Goal: Task Accomplishment & Management: Manage account settings

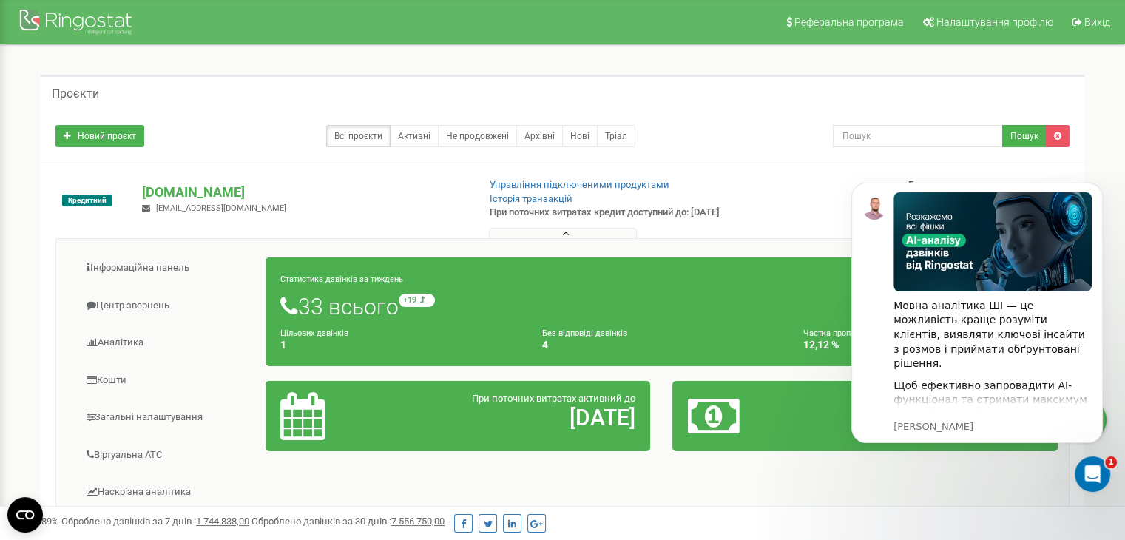
scroll to position [74, 0]
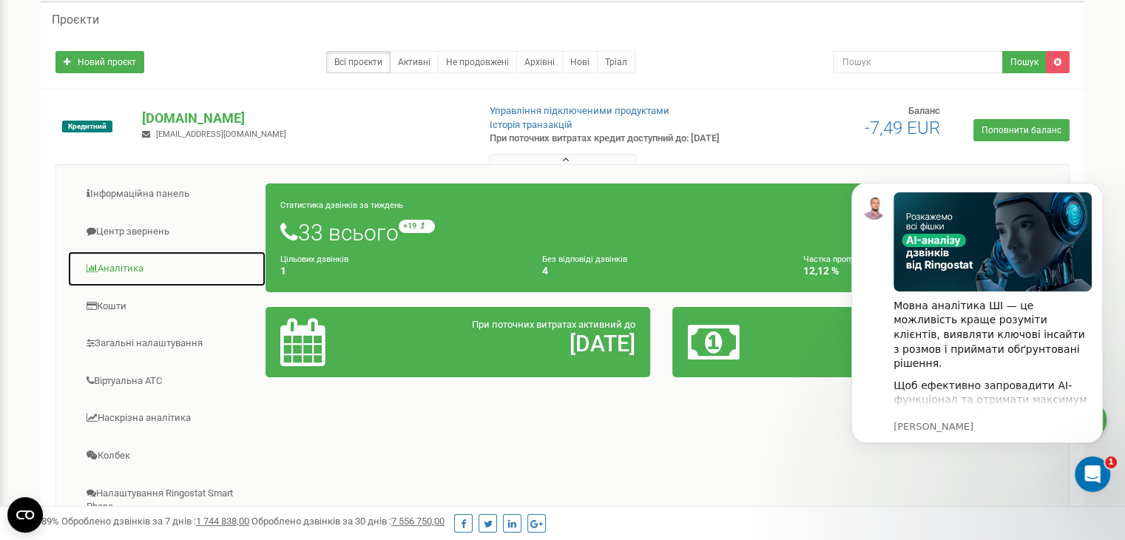
click at [120, 277] on link "Аналiтика" at bounding box center [166, 269] width 199 height 36
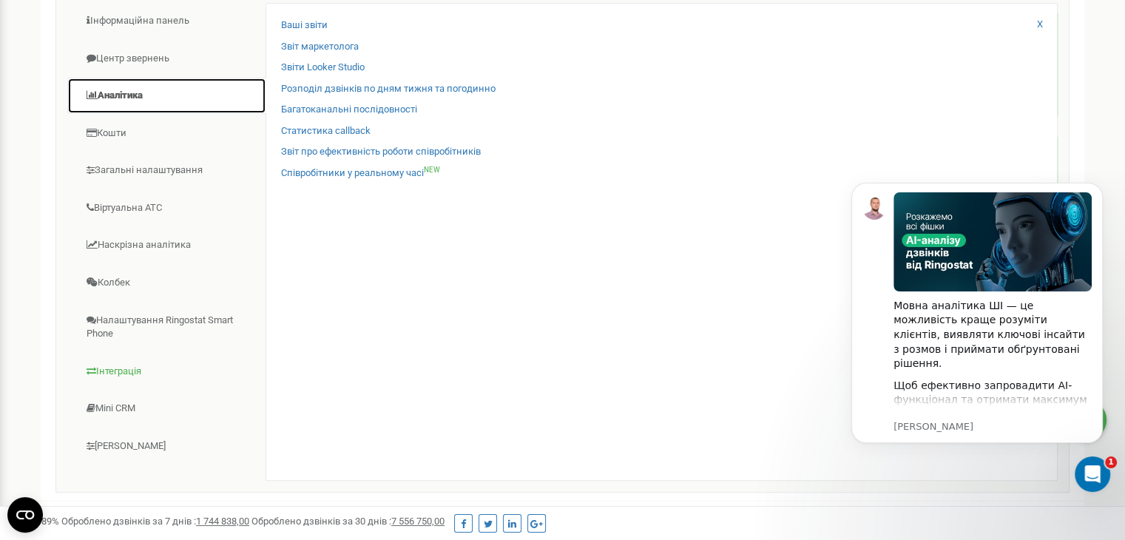
scroll to position [222, 0]
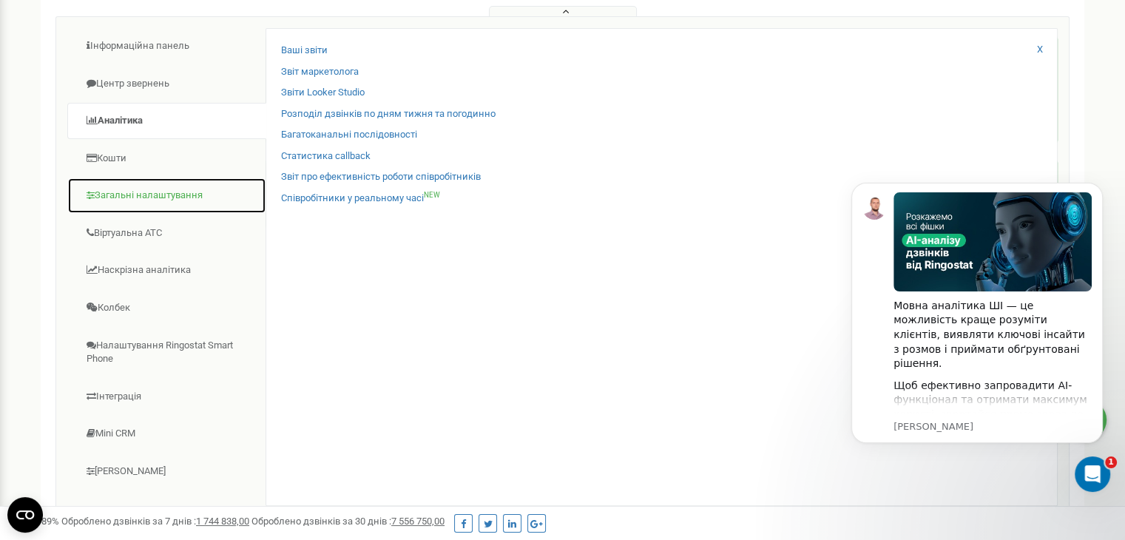
click at [128, 201] on link "Загальні налаштування" at bounding box center [166, 196] width 199 height 36
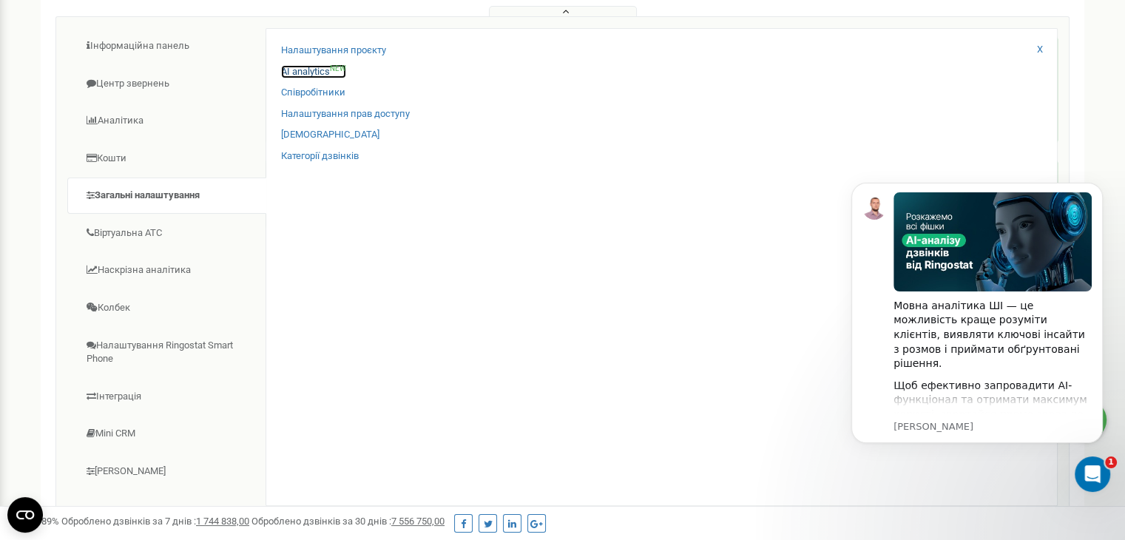
click at [303, 79] on link "AI analytics NEW" at bounding box center [313, 72] width 65 height 14
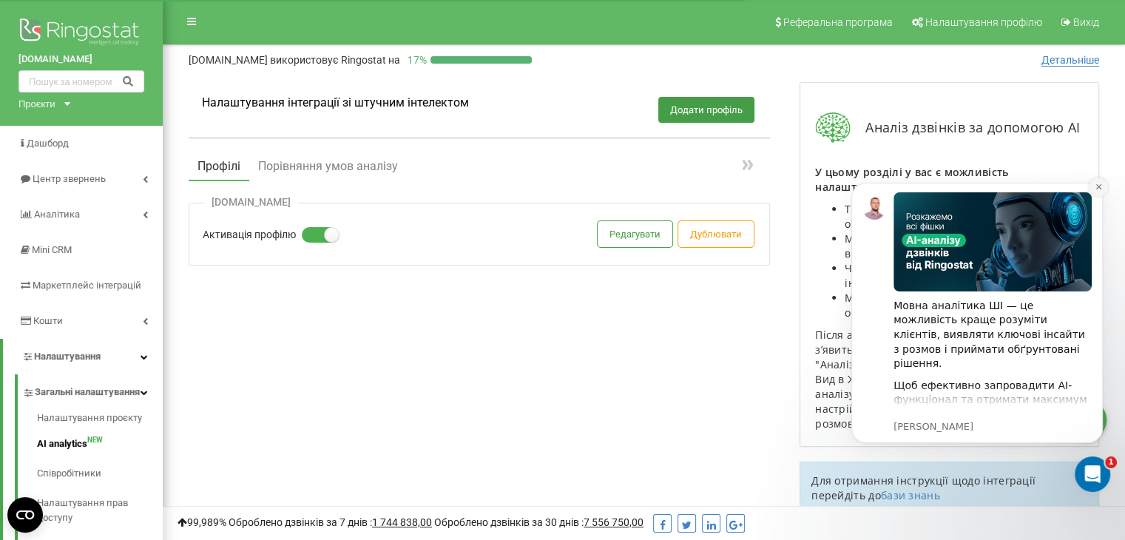
click at [1098, 192] on button "Dismiss notification" at bounding box center [1098, 187] width 19 height 19
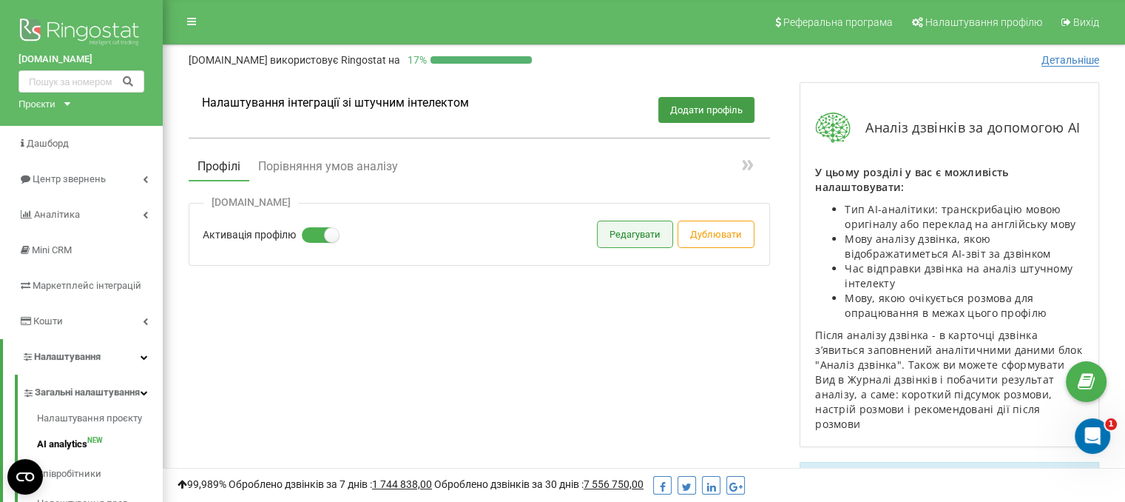
click at [630, 239] on button "Редагувати" at bounding box center [635, 234] width 75 height 26
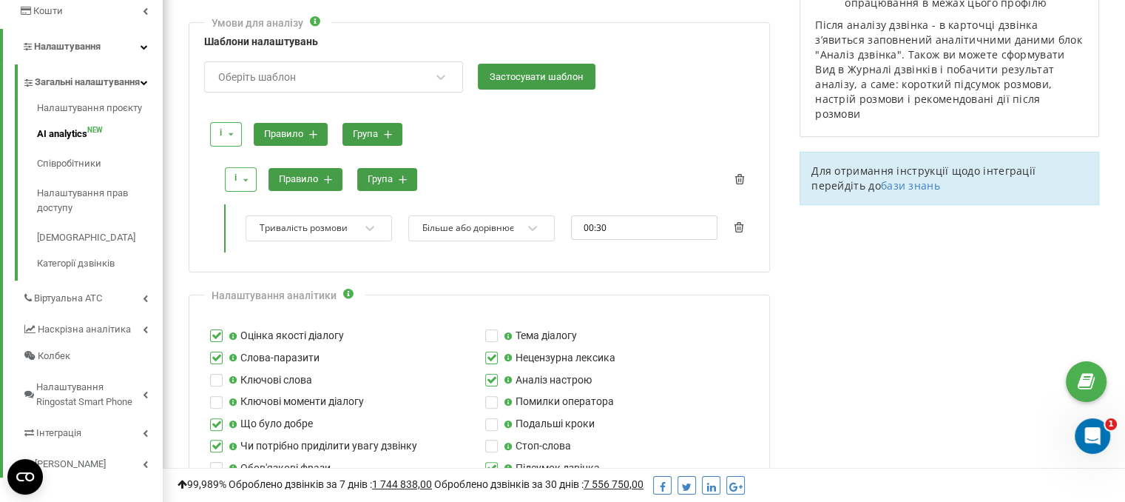
scroll to position [222, 0]
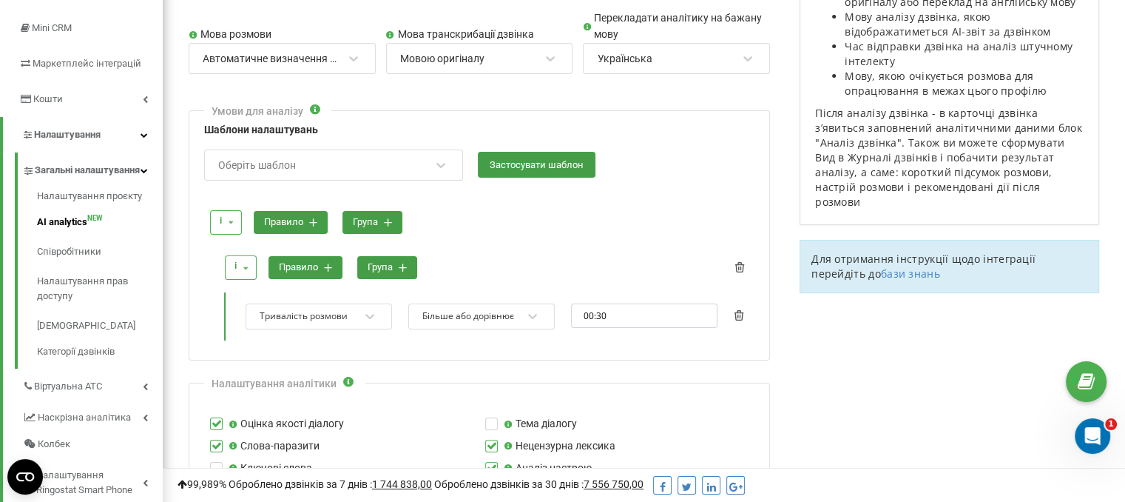
click at [422, 162] on div "Оберіть шаблон" at bounding box center [324, 164] width 215 height 25
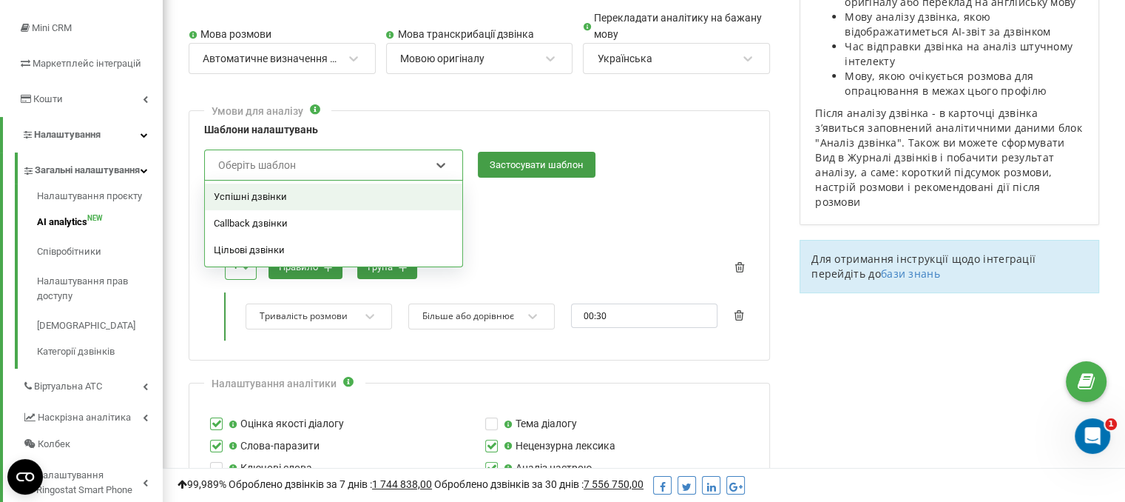
click at [501, 199] on div at bounding box center [481, 196] width 545 height 14
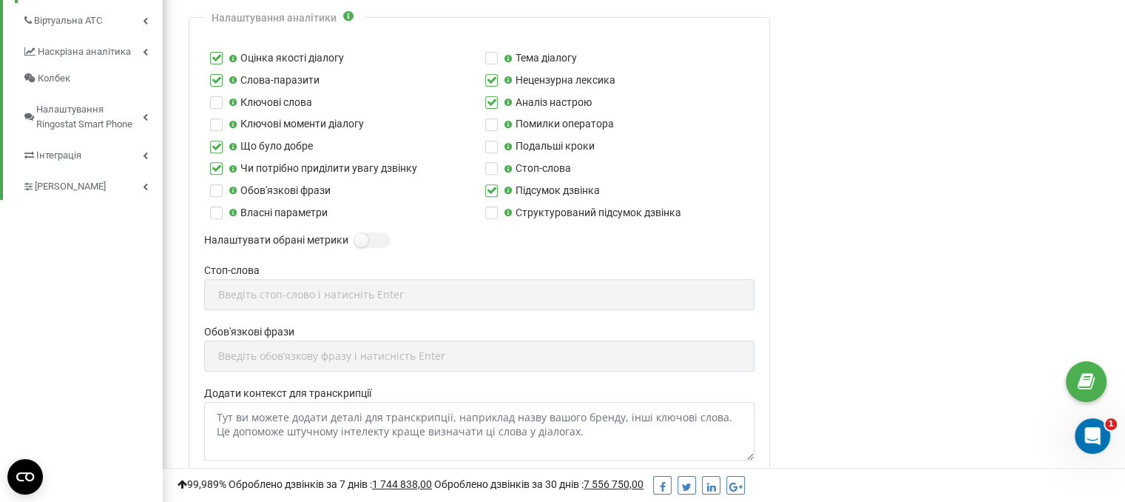
scroll to position [666, 0]
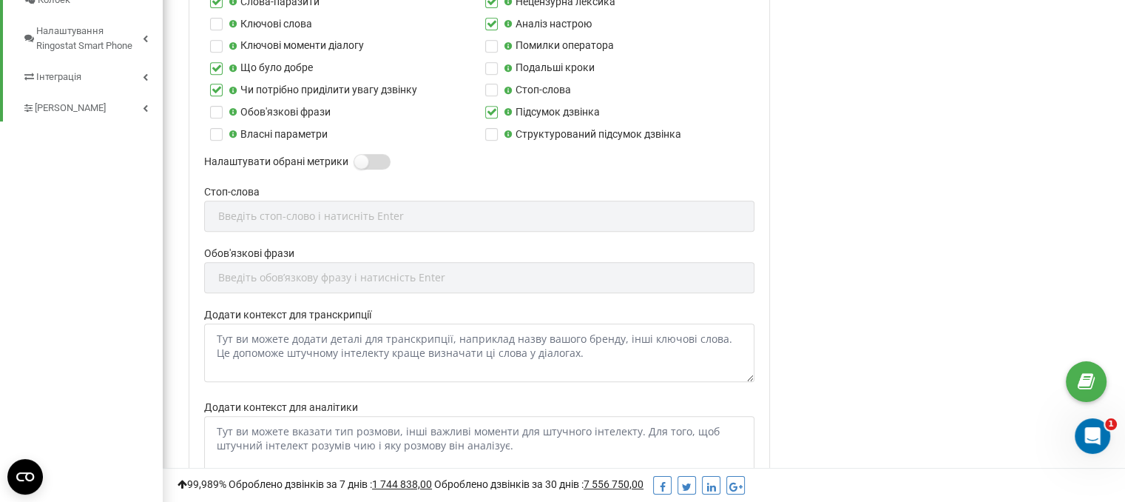
click at [367, 155] on label at bounding box center [360, 154] width 13 height 1
click at [0, 0] on input "Налаштувати обрані метрики" at bounding box center [0, 0] width 0 height 0
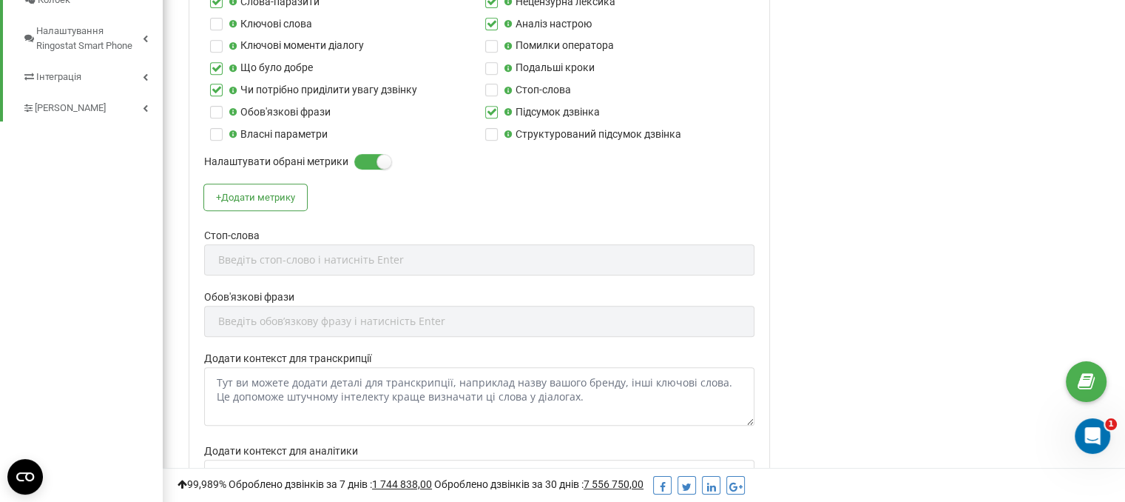
click at [364, 155] on label at bounding box center [360, 154] width 13 height 1
click at [0, 0] on input "Налаштувати обрані метрики" at bounding box center [0, 0] width 0 height 0
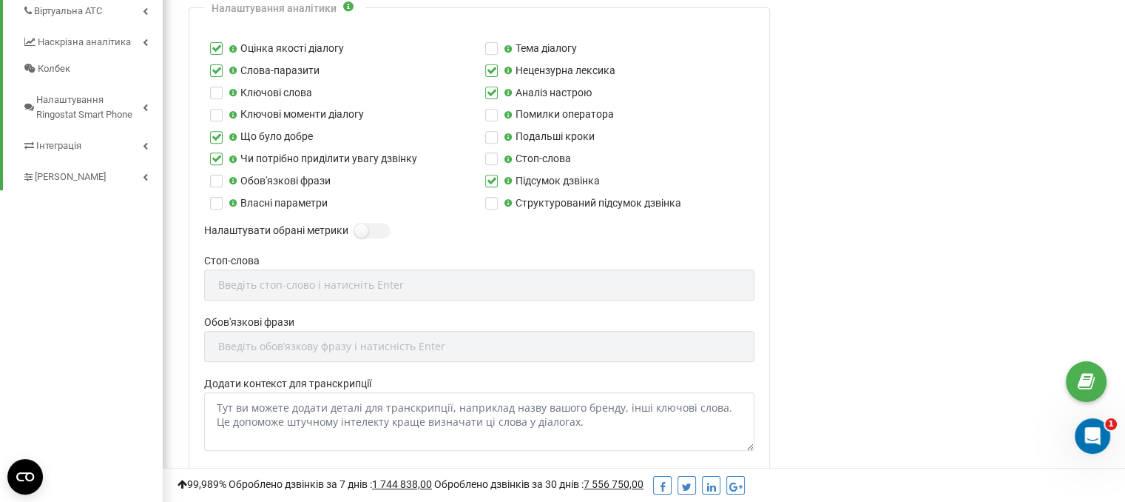
scroll to position [592, 0]
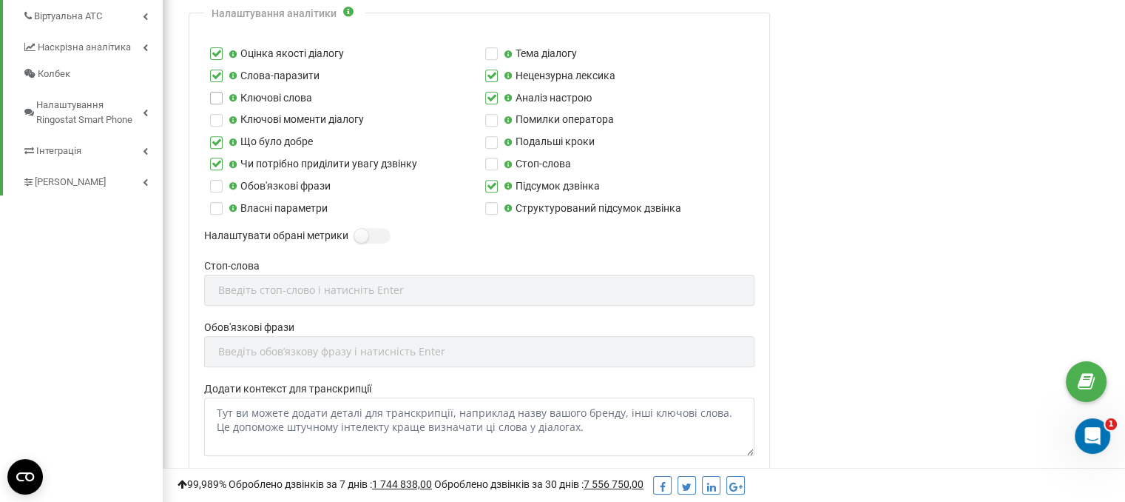
click at [213, 92] on label at bounding box center [216, 92] width 13 height 0
click at [0, 0] on input "Ключові слова" at bounding box center [0, 0] width 0 height 0
click at [417, 260] on label "Стоп-слова" at bounding box center [479, 266] width 550 height 16
click at [371, 283] on div "Стоп-слова Введіть стоп-слово і натисніть Enter" at bounding box center [479, 288] width 550 height 61
click at [320, 356] on div "Обов'язкові фрази Введіть обовʼязкову фразу і натисність Enter" at bounding box center [479, 350] width 550 height 61
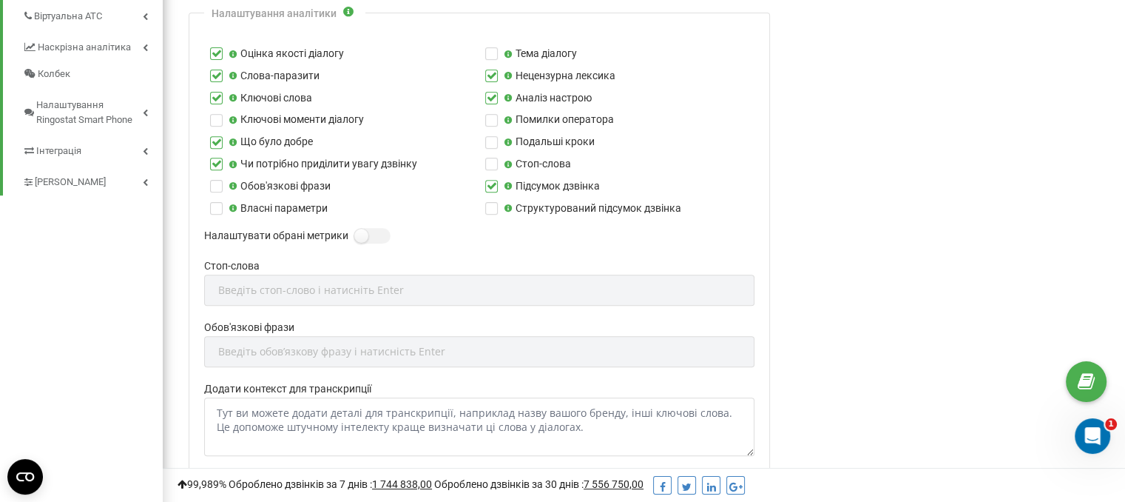
click at [288, 348] on div "Обов'язкові фрази Введіть обовʼязкову фразу і натисність Enter" at bounding box center [479, 350] width 550 height 61
click at [287, 348] on div "Обов'язкові фрази Введіть обовʼязкову фразу і натисність Enter" at bounding box center [479, 350] width 550 height 61
click at [215, 180] on label at bounding box center [216, 180] width 13 height 0
click at [0, 0] on input "Обов'язкові фрази" at bounding box center [0, 0] width 0 height 0
click at [266, 346] on div "Введіть обовʼязкову фразу і натисність Enter" at bounding box center [331, 351] width 227 height 10
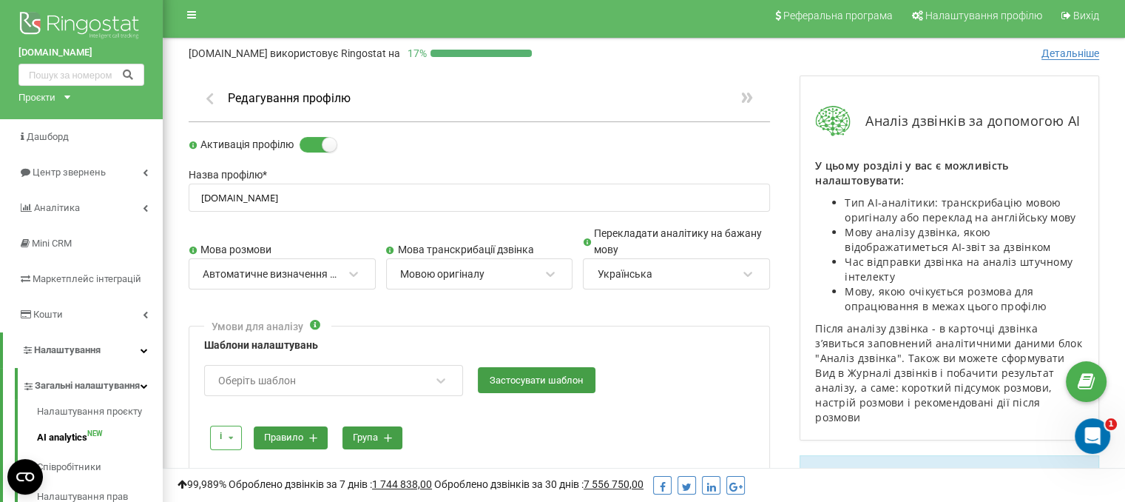
scroll to position [0, 0]
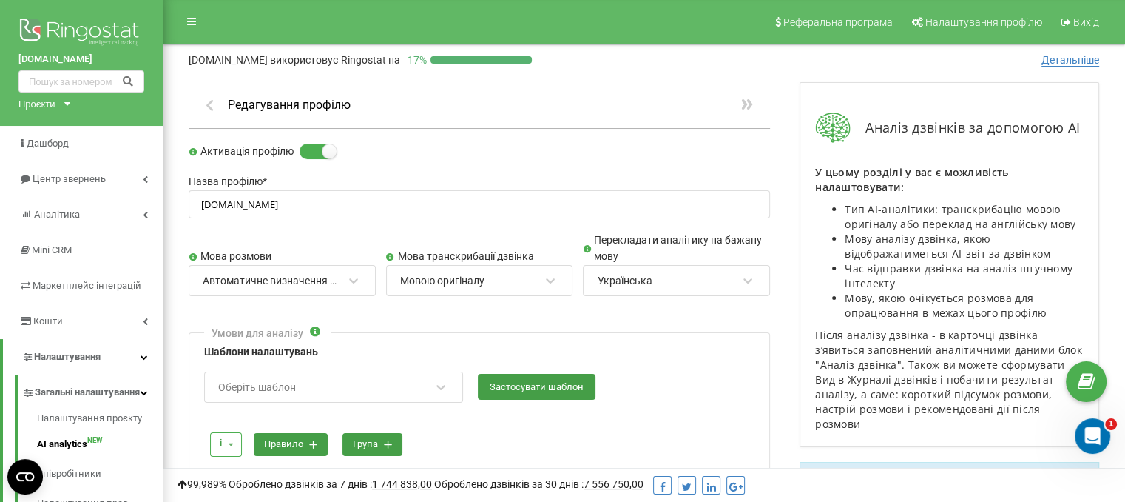
click at [209, 109] on icon "button" at bounding box center [210, 104] width 16 height 13
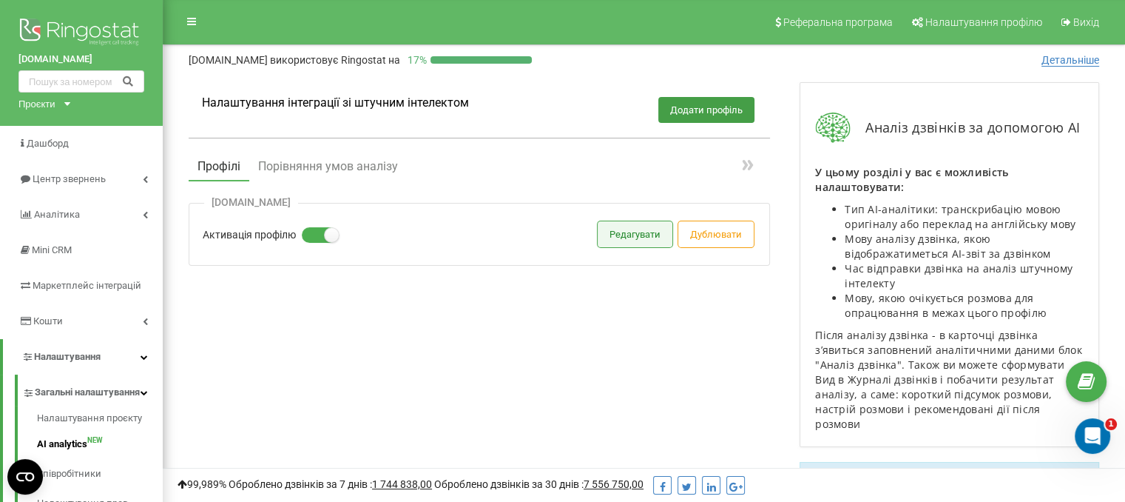
click at [621, 229] on button "Редагувати" at bounding box center [635, 234] width 75 height 26
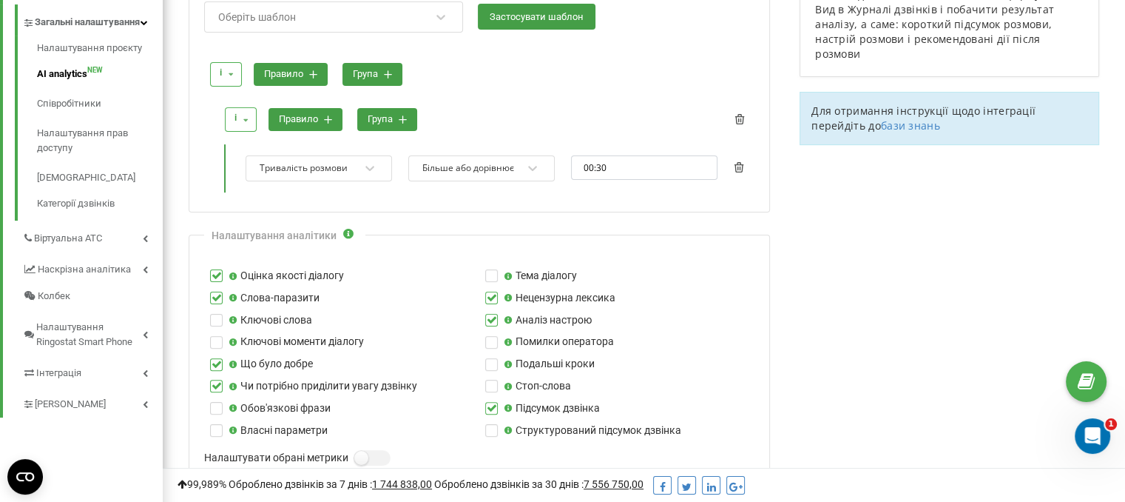
scroll to position [296, 0]
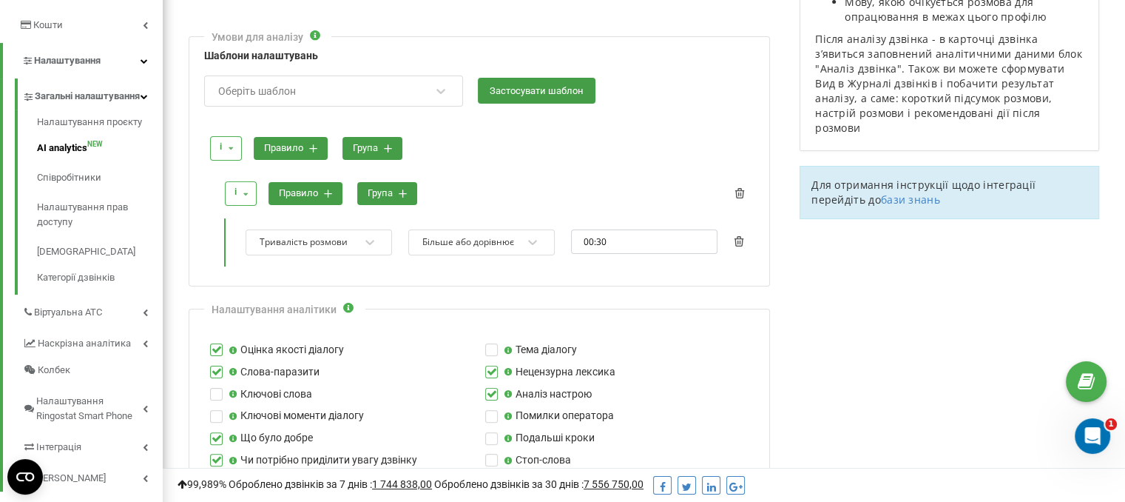
click at [317, 144] on button "правило" at bounding box center [291, 148] width 74 height 23
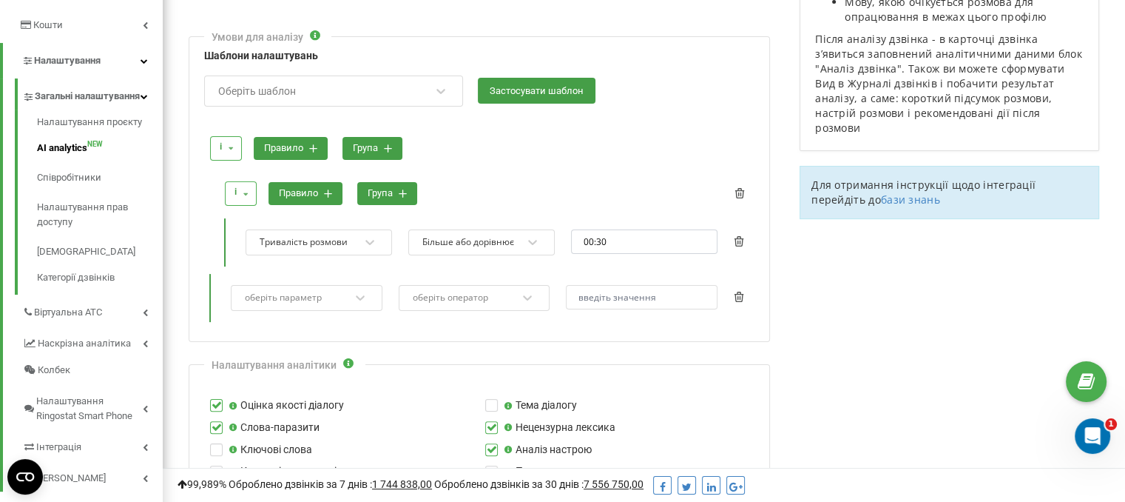
click at [337, 291] on div "оберіть параметр" at bounding box center [307, 298] width 152 height 26
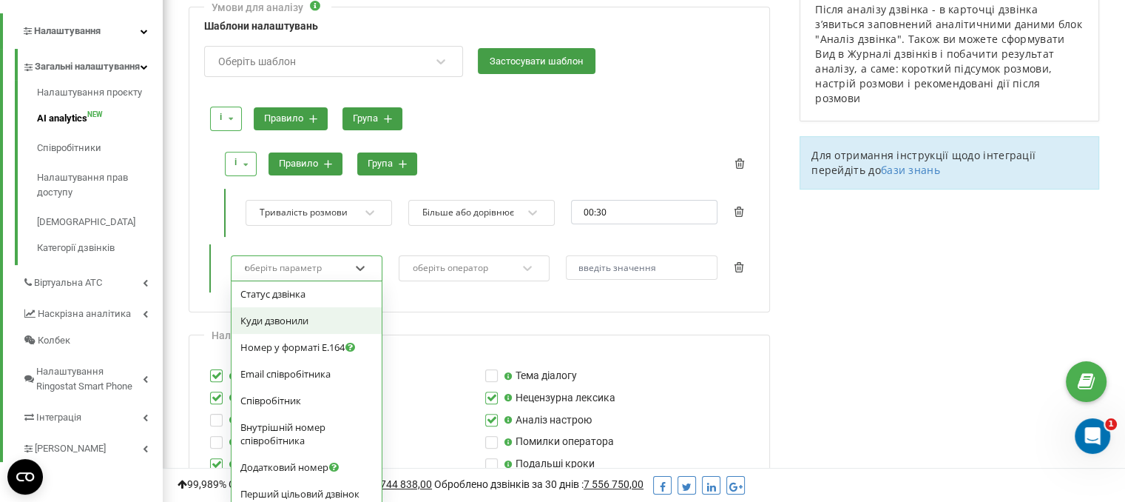
scroll to position [284, 0]
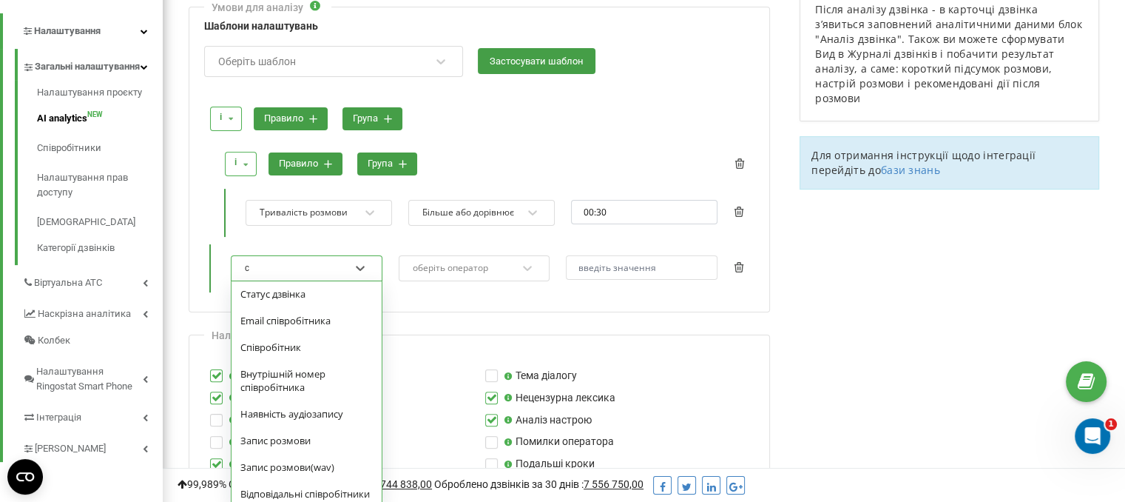
type input "сх"
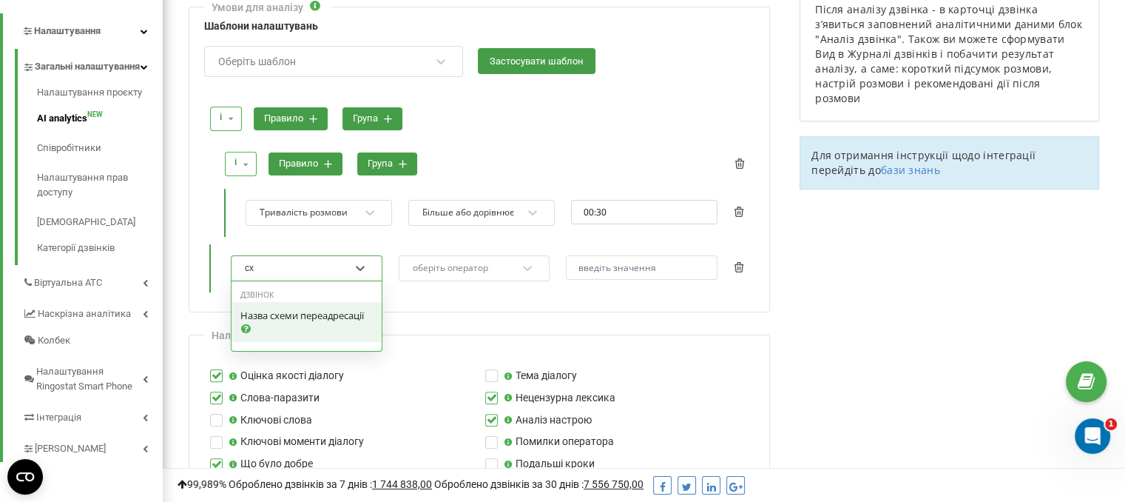
click at [294, 317] on span "Назва схеми переадресації" at bounding box center [302, 314] width 124 height 13
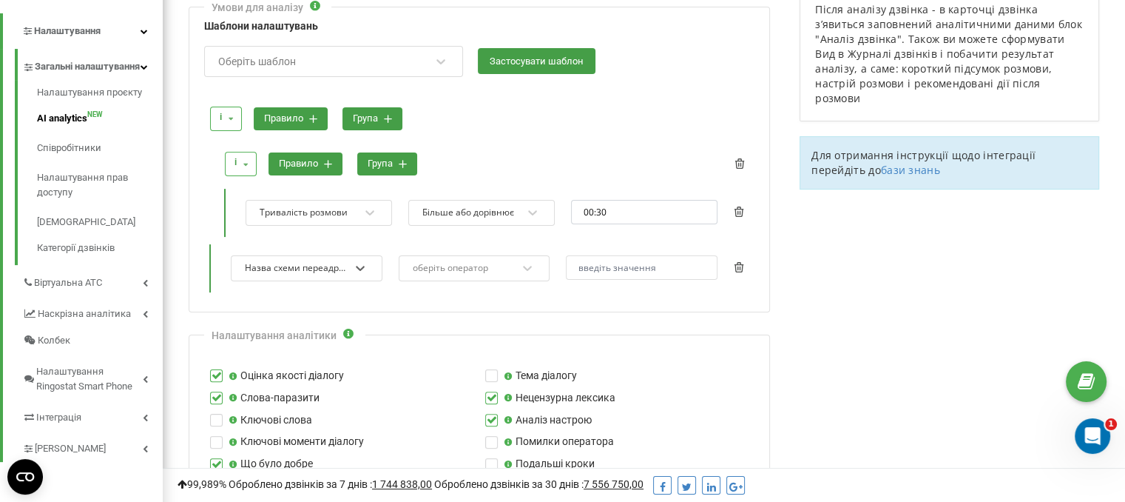
click at [423, 272] on div "оберіть оператор" at bounding box center [464, 268] width 107 height 20
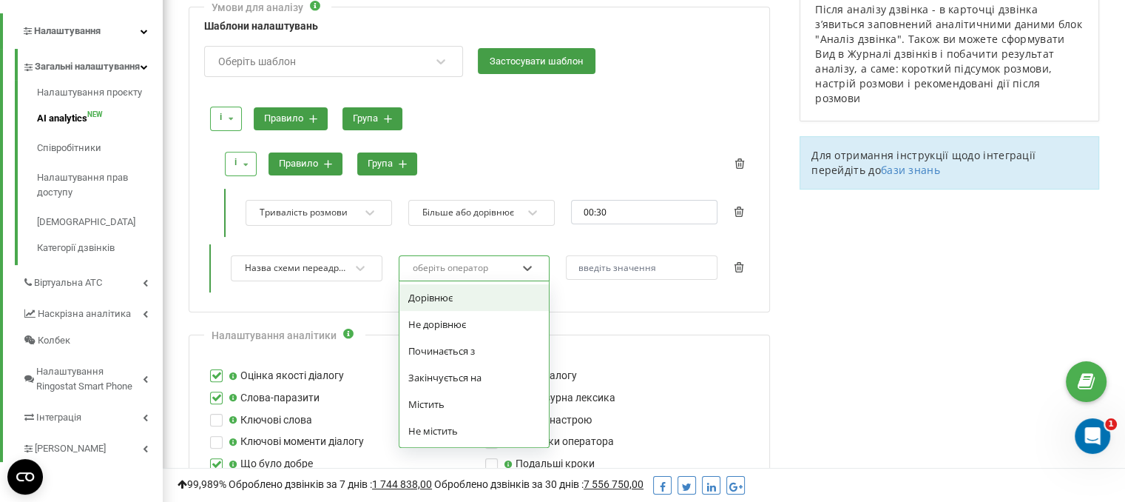
click at [431, 303] on div "Дорівнює" at bounding box center [474, 297] width 150 height 27
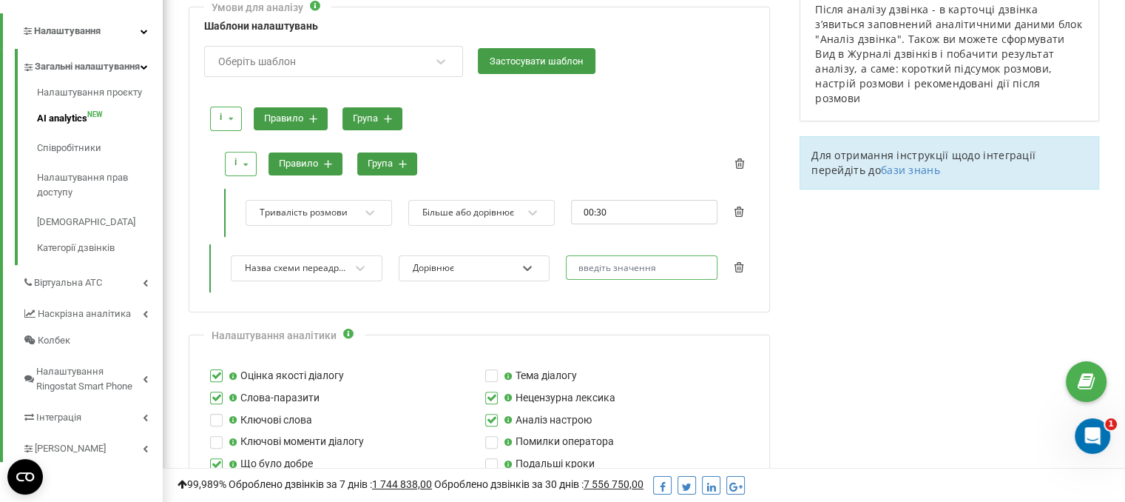
click at [630, 269] on input "text" at bounding box center [642, 267] width 152 height 24
click at [489, 271] on div "Дорівнює" at bounding box center [464, 268] width 107 height 20
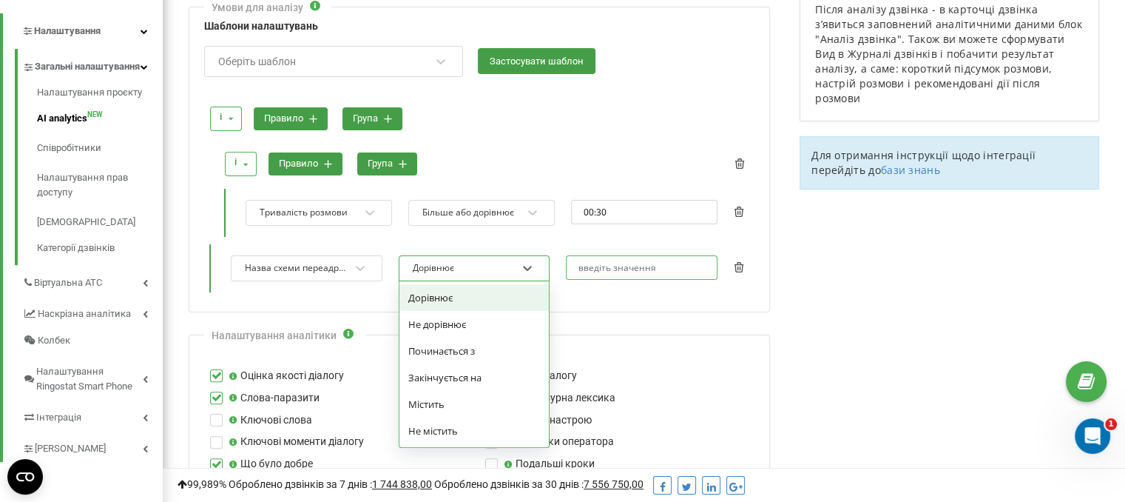
click at [589, 263] on input "text" at bounding box center [642, 267] width 152 height 24
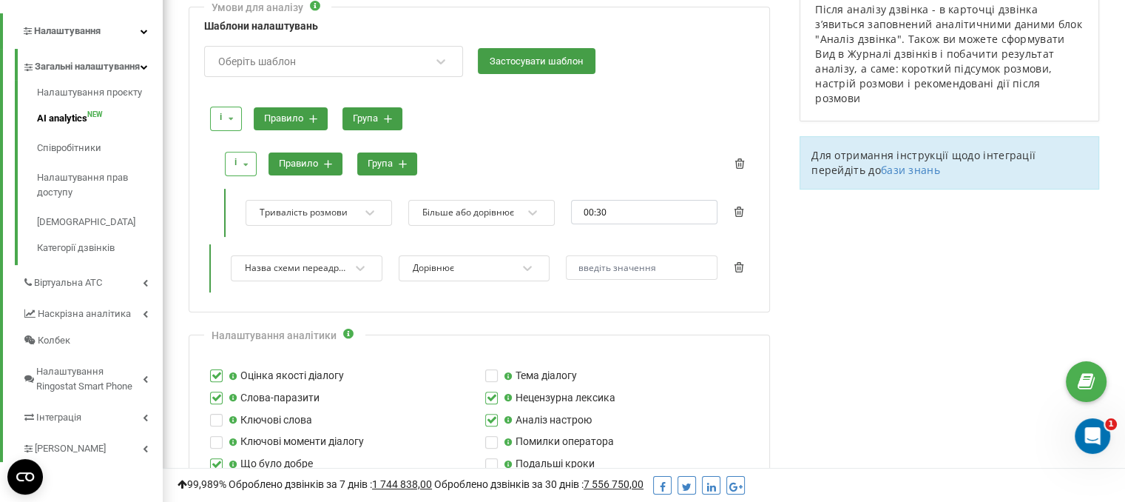
click at [516, 255] on div "Дорівнює" at bounding box center [475, 268] width 152 height 26
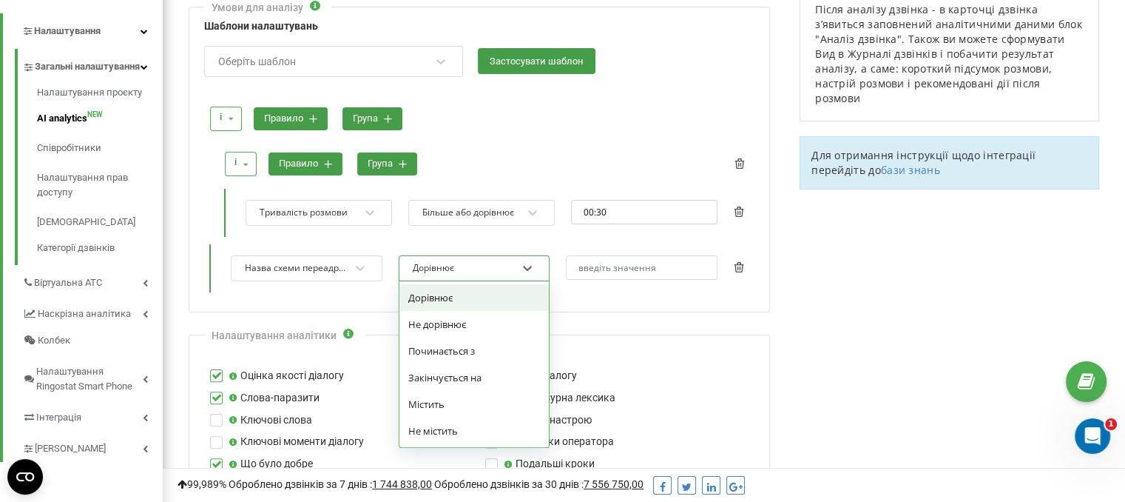
click at [346, 275] on div "Назва схеми переадресації" at bounding box center [296, 268] width 107 height 20
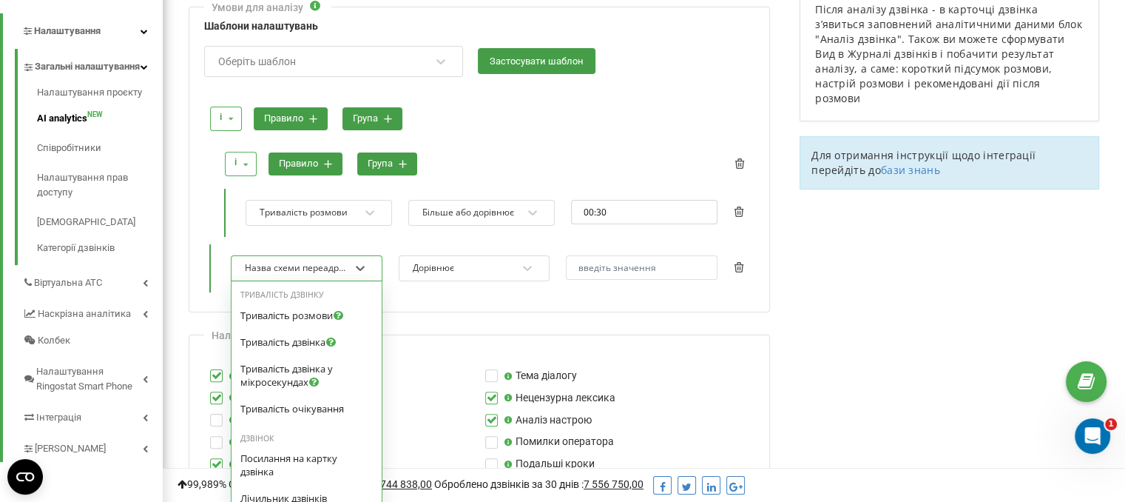
scroll to position [62, 0]
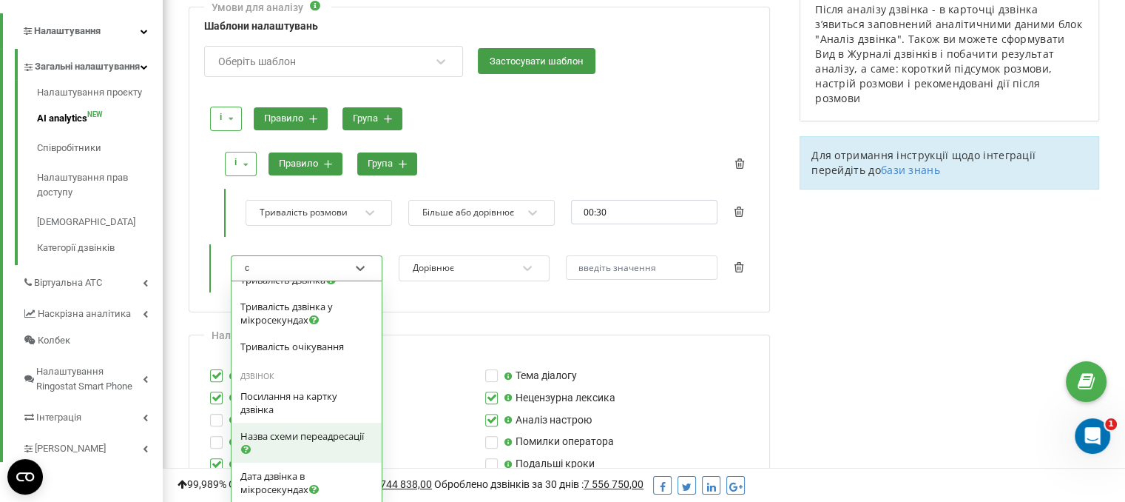
type input "сп"
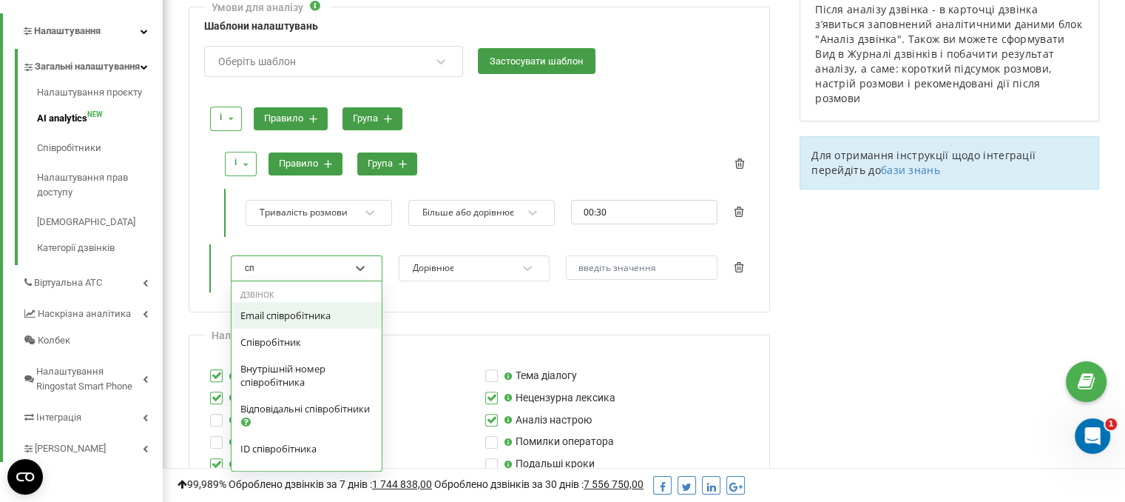
scroll to position [0, 0]
click at [290, 337] on span "Співробітник" at bounding box center [270, 341] width 61 height 13
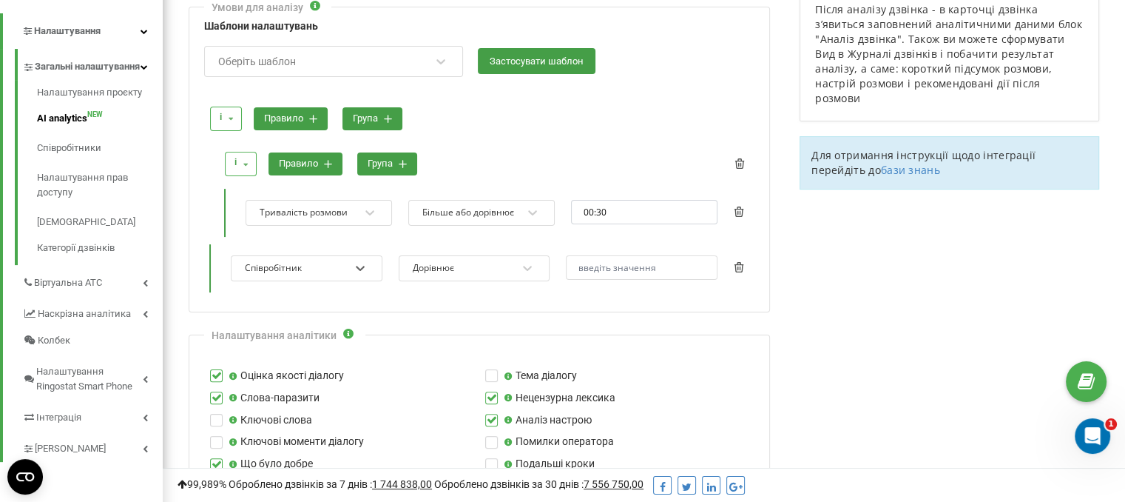
click at [450, 255] on div "Дорівнює" at bounding box center [475, 268] width 152 height 26
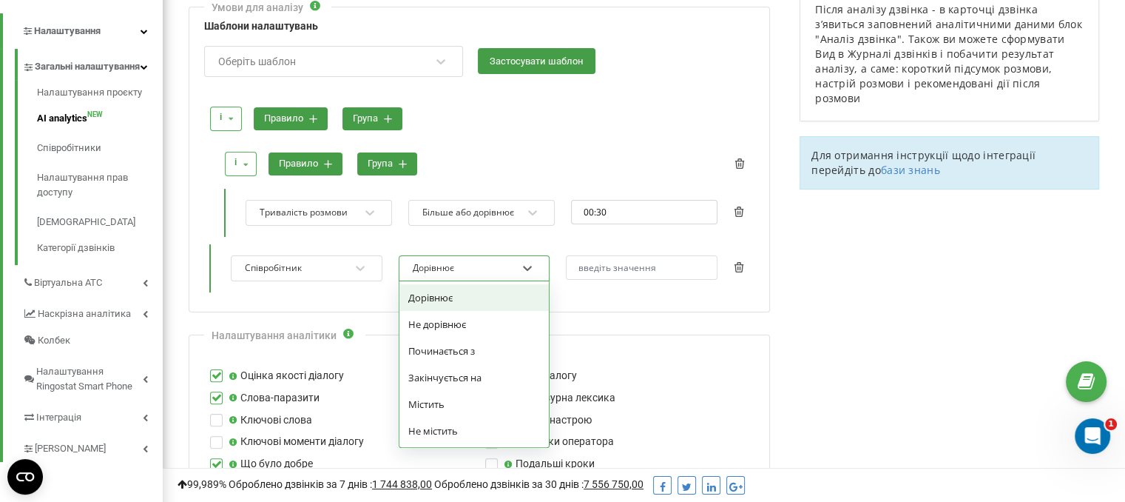
click at [445, 291] on div "Дорівнює" at bounding box center [474, 297] width 150 height 27
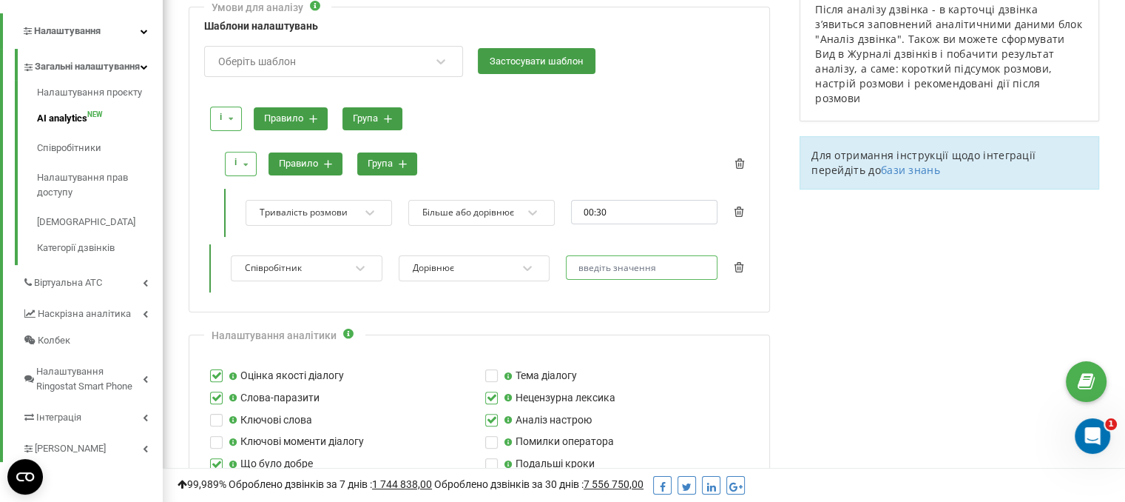
click at [602, 269] on input "text" at bounding box center [642, 267] width 152 height 24
click at [491, 264] on div "Дорівнює" at bounding box center [464, 268] width 107 height 20
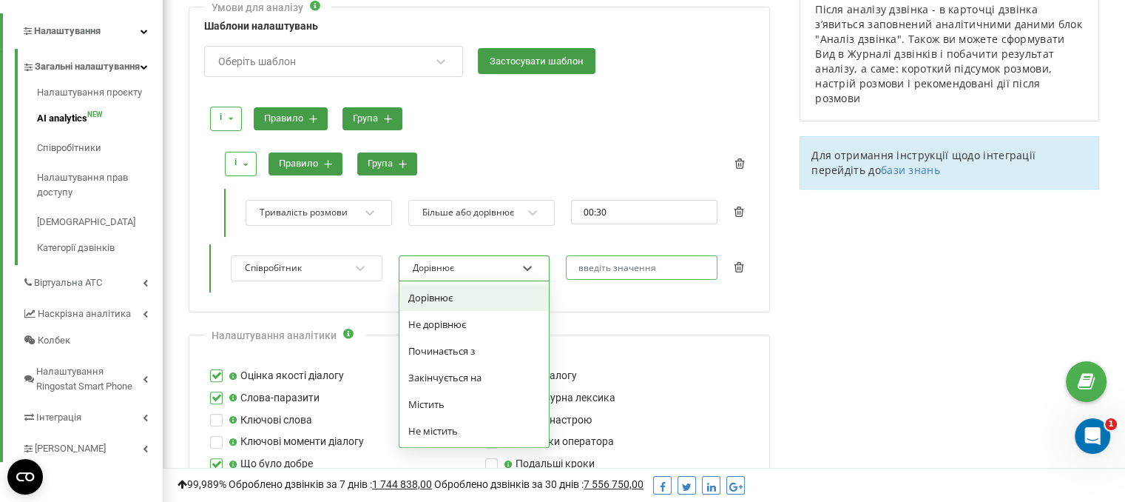
click at [583, 264] on input "text" at bounding box center [642, 267] width 152 height 24
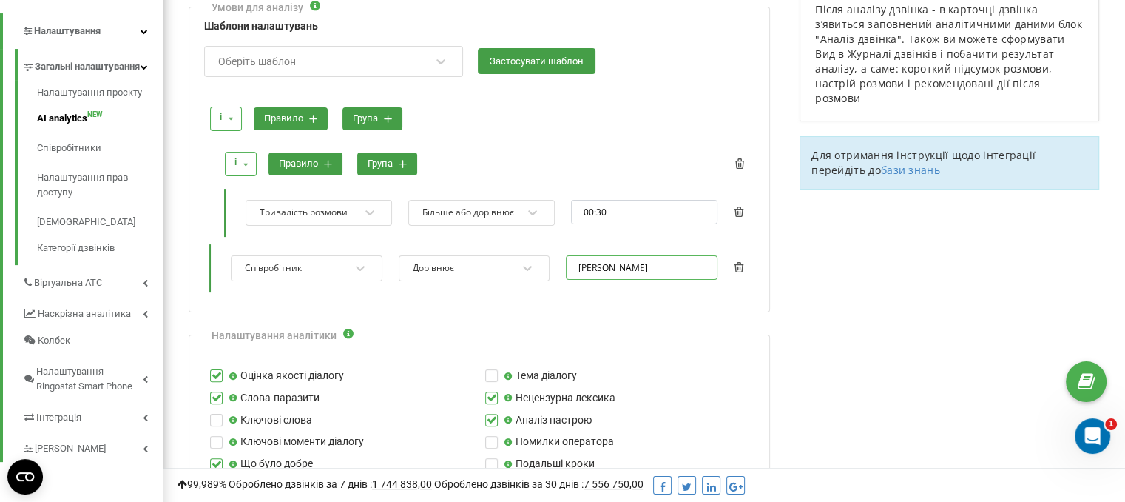
type input "[PERSON_NAME]"
click at [634, 303] on div "Умови для аналізу Шаблони налаштувань Оберіть шаблон Застосувати шаблон і і або…" at bounding box center [479, 160] width 581 height 306
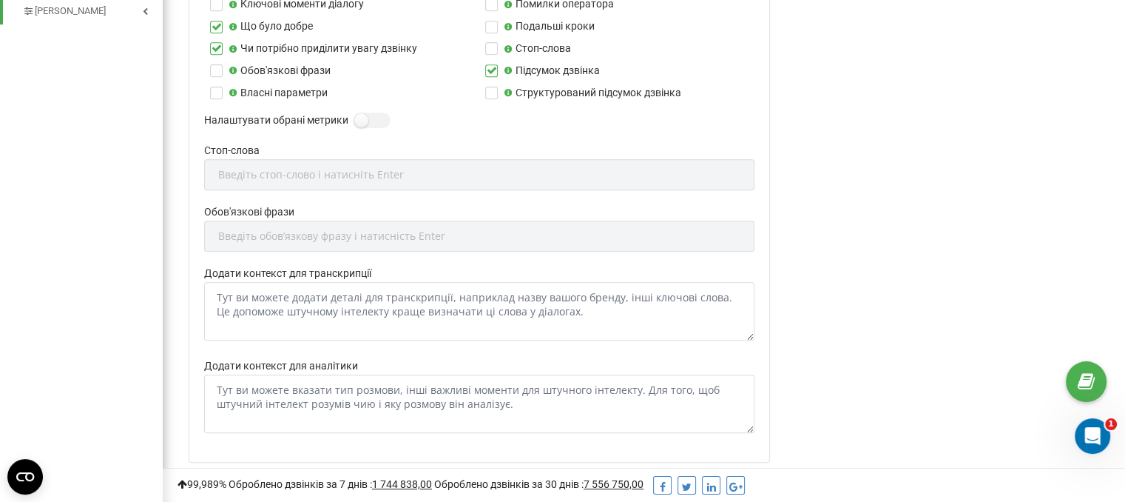
scroll to position [769, 0]
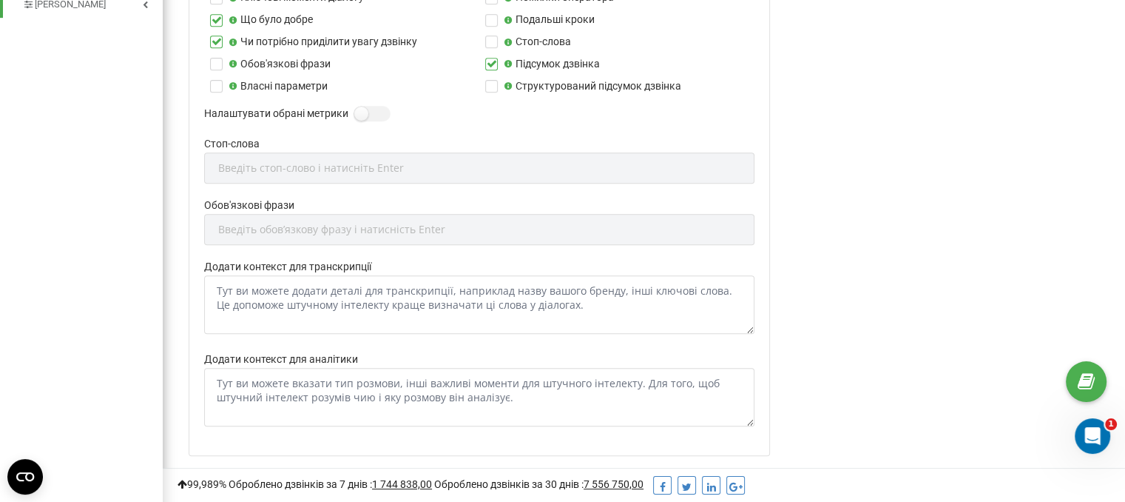
click at [286, 226] on div "Обов'язкові фрази Введіть обовʼязкову фразу і натисність Enter" at bounding box center [479, 228] width 550 height 61
click at [216, 58] on label at bounding box center [216, 58] width 13 height 0
click at [0, 0] on input "Обов'язкові фрази" at bounding box center [0, 0] width 0 height 0
click at [240, 228] on div "Введіть обовʼязкову фразу і натисність Enter" at bounding box center [331, 229] width 227 height 10
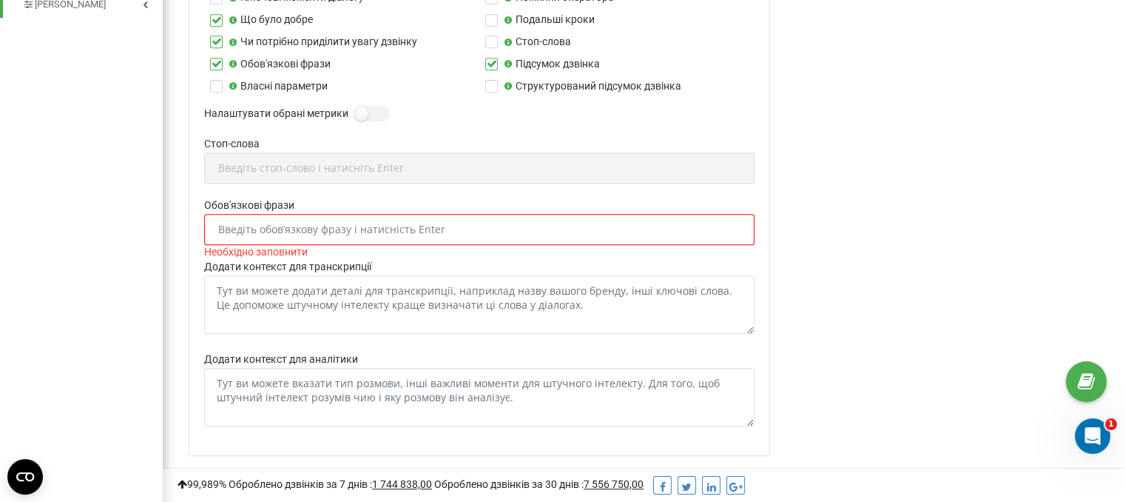
click at [260, 165] on div "Стоп-слова Введіть стоп-слово і натисніть Enter" at bounding box center [479, 166] width 550 height 61
click at [250, 224] on div "Введіть обовʼязкову фразу і натисність Enter" at bounding box center [331, 229] width 227 height 10
click at [240, 295] on textarea "Додати контекст для транскрипції" at bounding box center [479, 304] width 550 height 58
drag, startPoint x: 626, startPoint y: 285, endPoint x: 672, endPoint y: 291, distance: 46.2
click at [670, 291] on textarea "Додати контекст для транскрипції" at bounding box center [479, 304] width 550 height 58
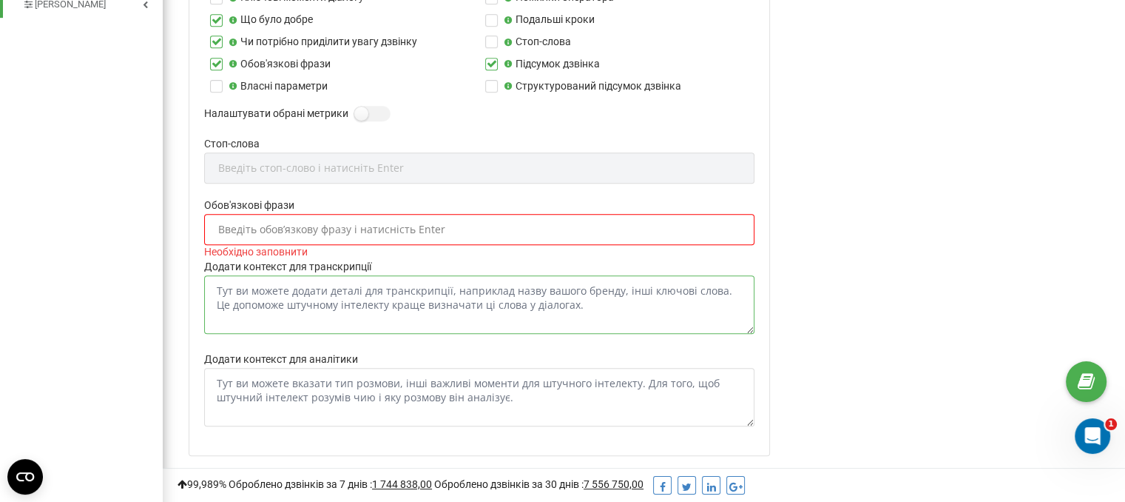
click at [678, 291] on textarea "Додати контекст для транскрипції" at bounding box center [479, 304] width 550 height 58
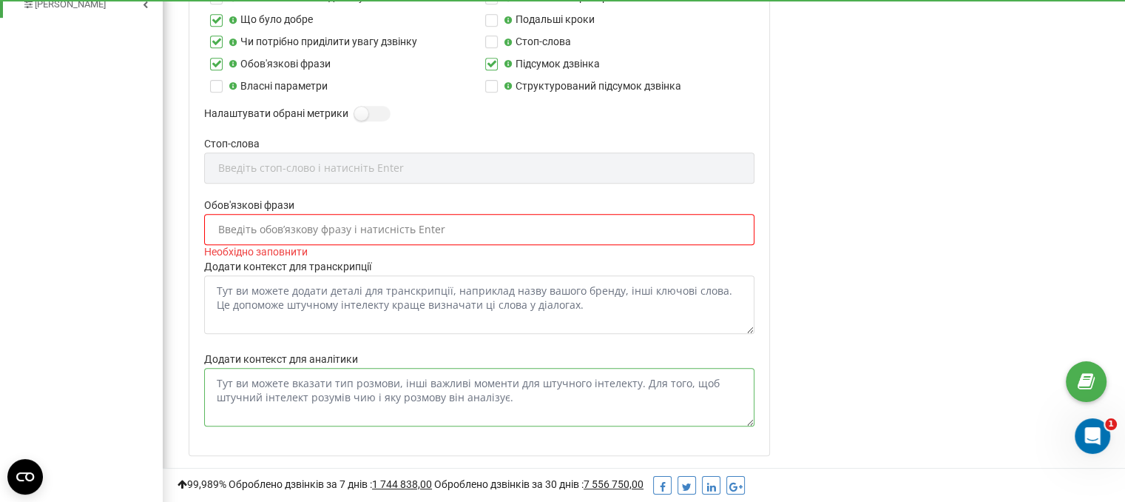
click at [286, 388] on textarea "Додати контекст для аналітики" at bounding box center [479, 397] width 550 height 58
click at [336, 292] on textarea "Додати контекст для транскрипції" at bounding box center [479, 304] width 550 height 58
click at [213, 58] on label at bounding box center [216, 58] width 13 height 0
click at [0, 0] on input "Обов'язкові фрази" at bounding box center [0, 0] width 0 height 0
click at [256, 399] on textarea "Додати контекст для аналітики" at bounding box center [479, 397] width 550 height 58
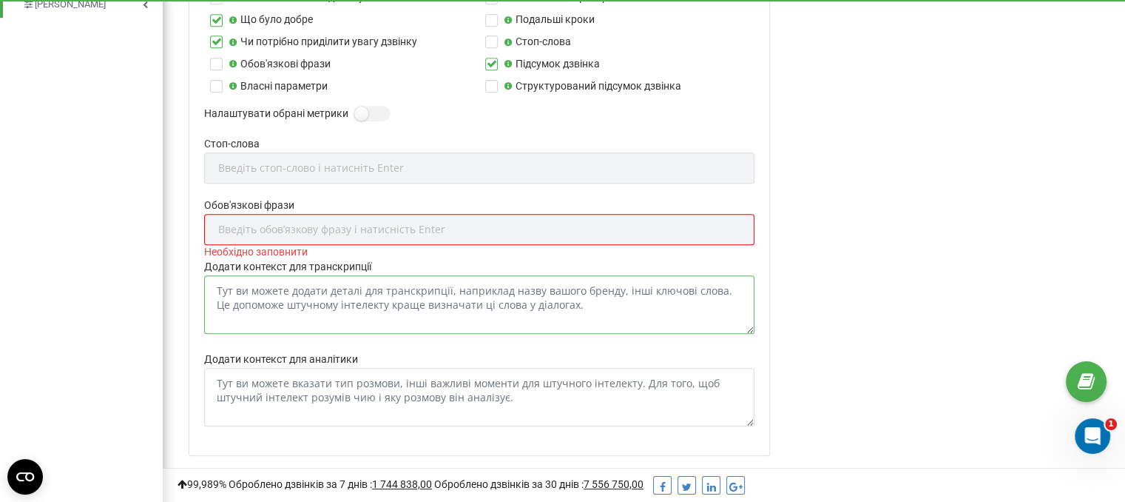
click at [254, 300] on textarea "Додати контекст для транскрипції" at bounding box center [479, 304] width 550 height 58
click at [296, 397] on textarea "Додати контекст для аналітики" at bounding box center [479, 397] width 550 height 58
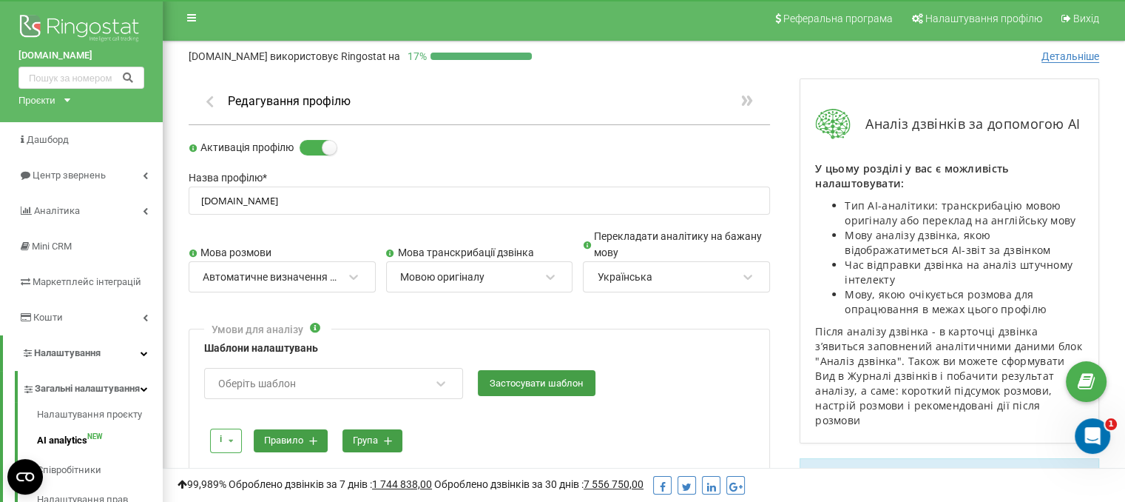
scroll to position [0, 0]
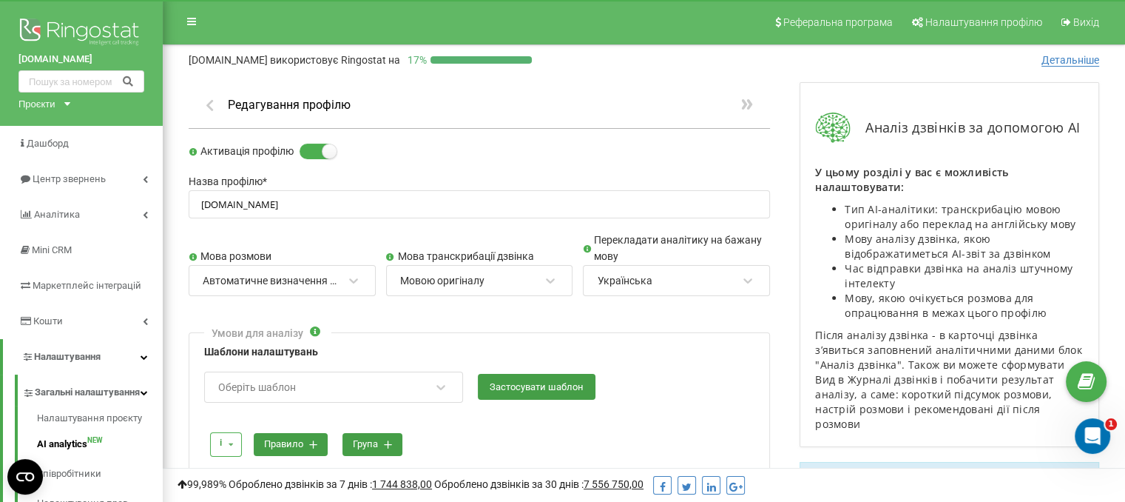
click at [217, 108] on icon "button" at bounding box center [210, 104] width 16 height 13
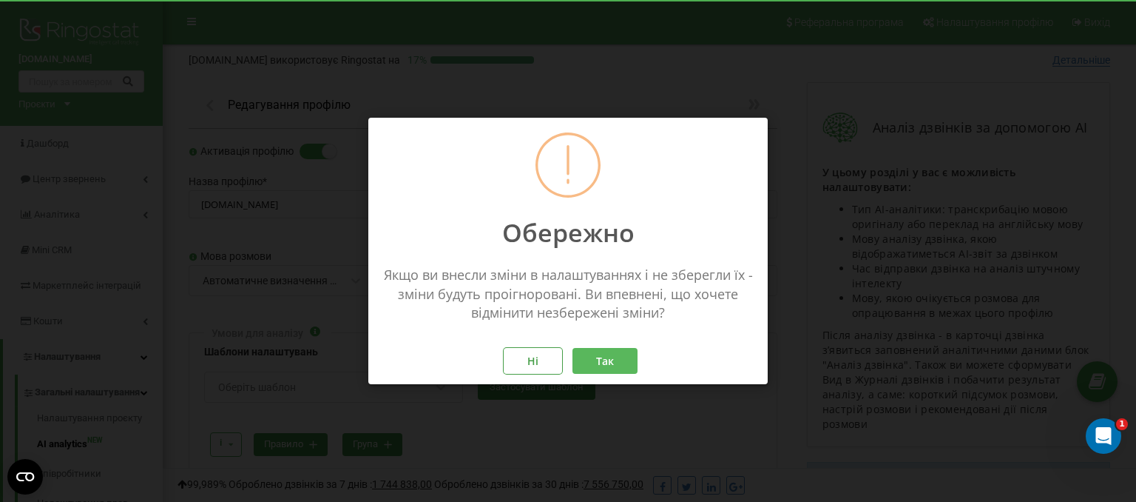
click at [609, 366] on button "Так" at bounding box center [605, 361] width 65 height 26
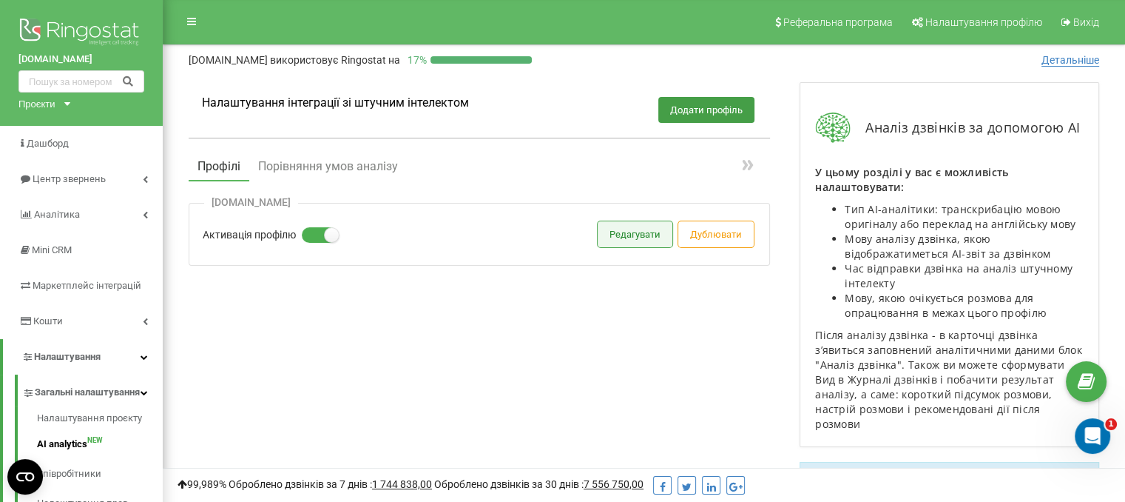
click at [611, 235] on button "Редагувати" at bounding box center [635, 234] width 75 height 26
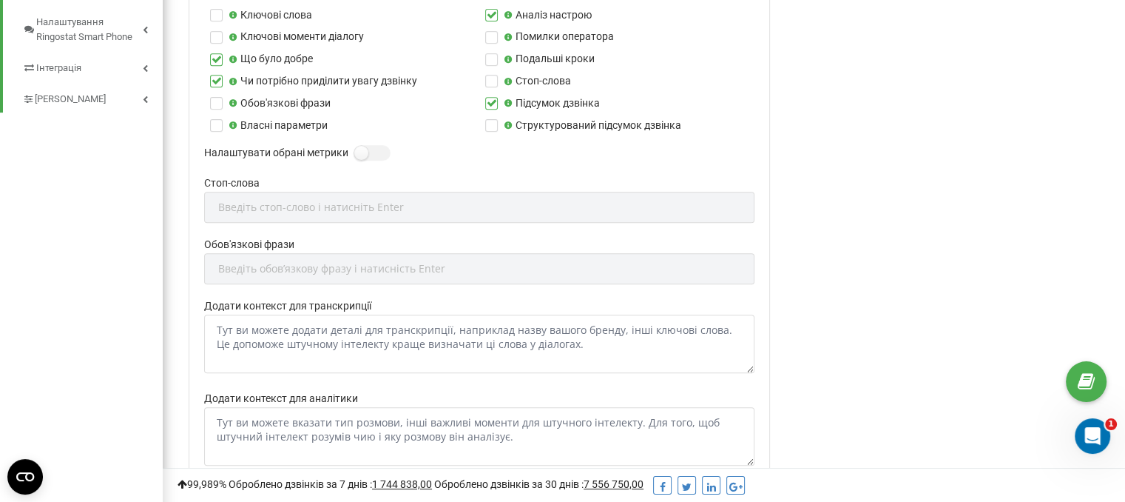
scroll to position [666, 0]
